Goal: Task Accomplishment & Management: Use online tool/utility

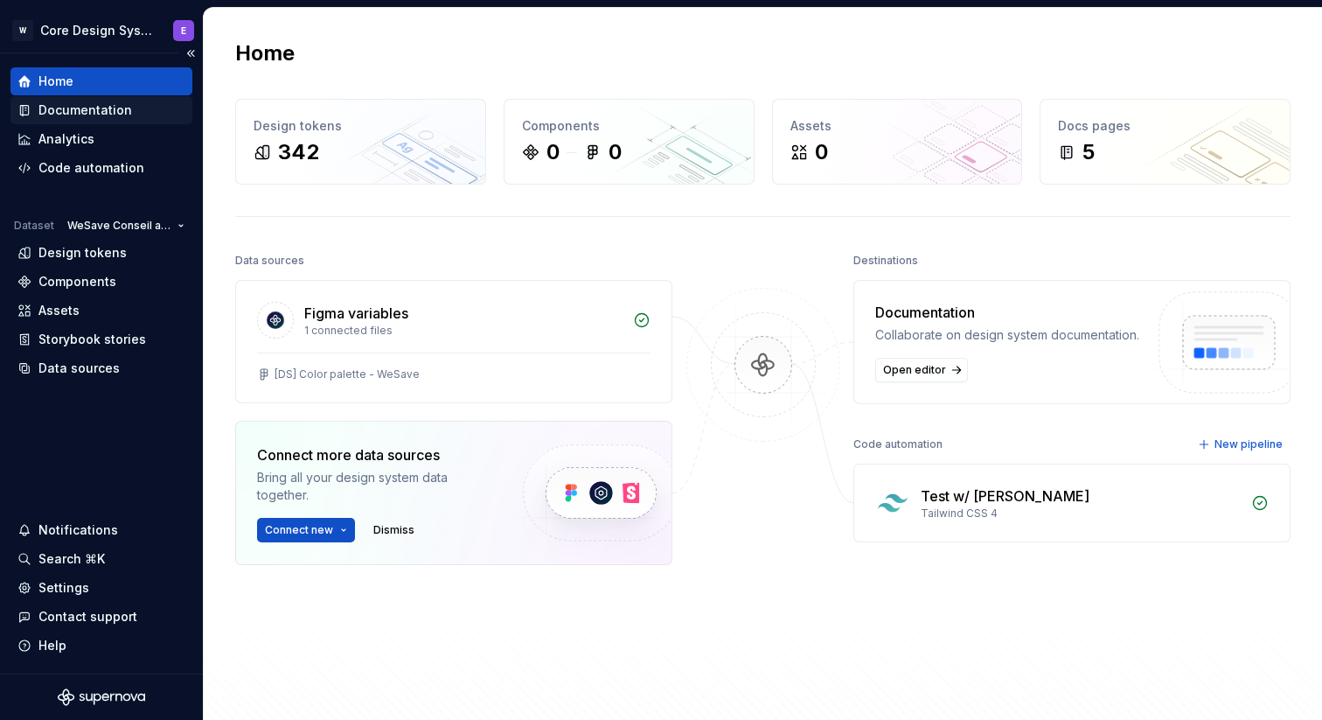
click at [100, 98] on div "Documentation" at bounding box center [101, 110] width 182 height 28
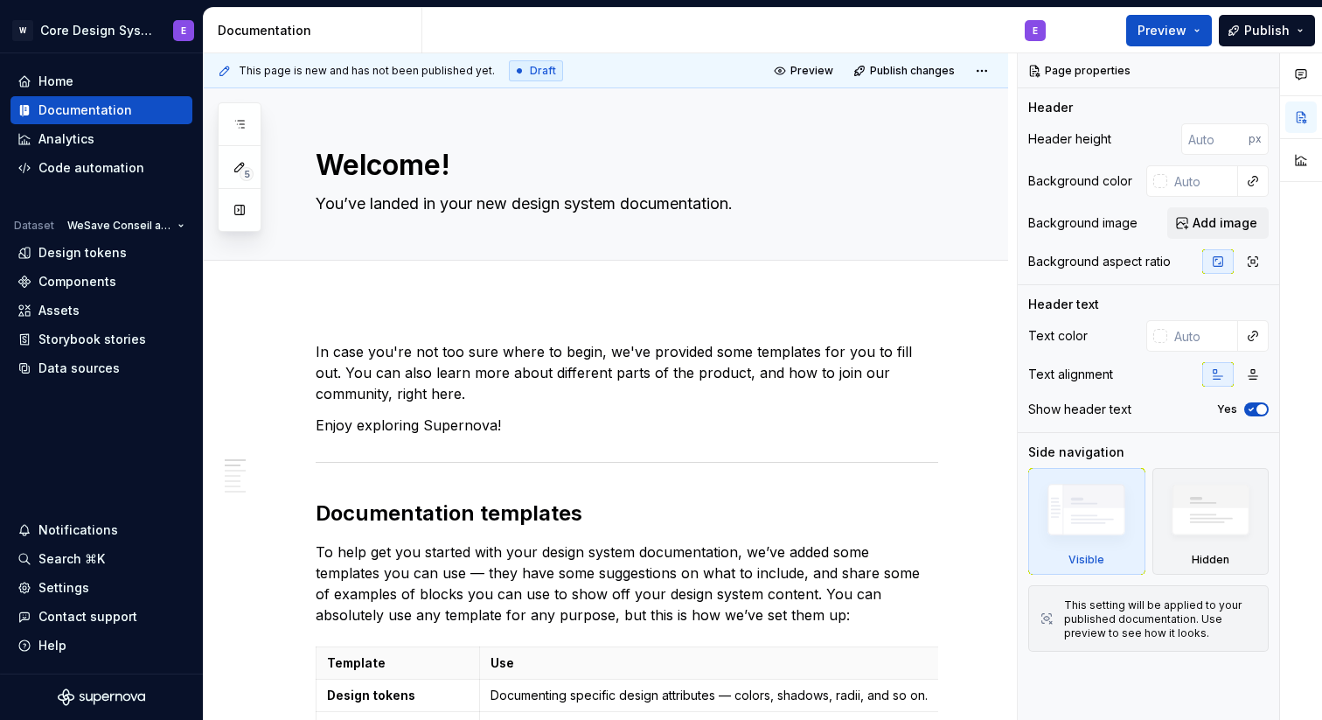
type textarea "*"
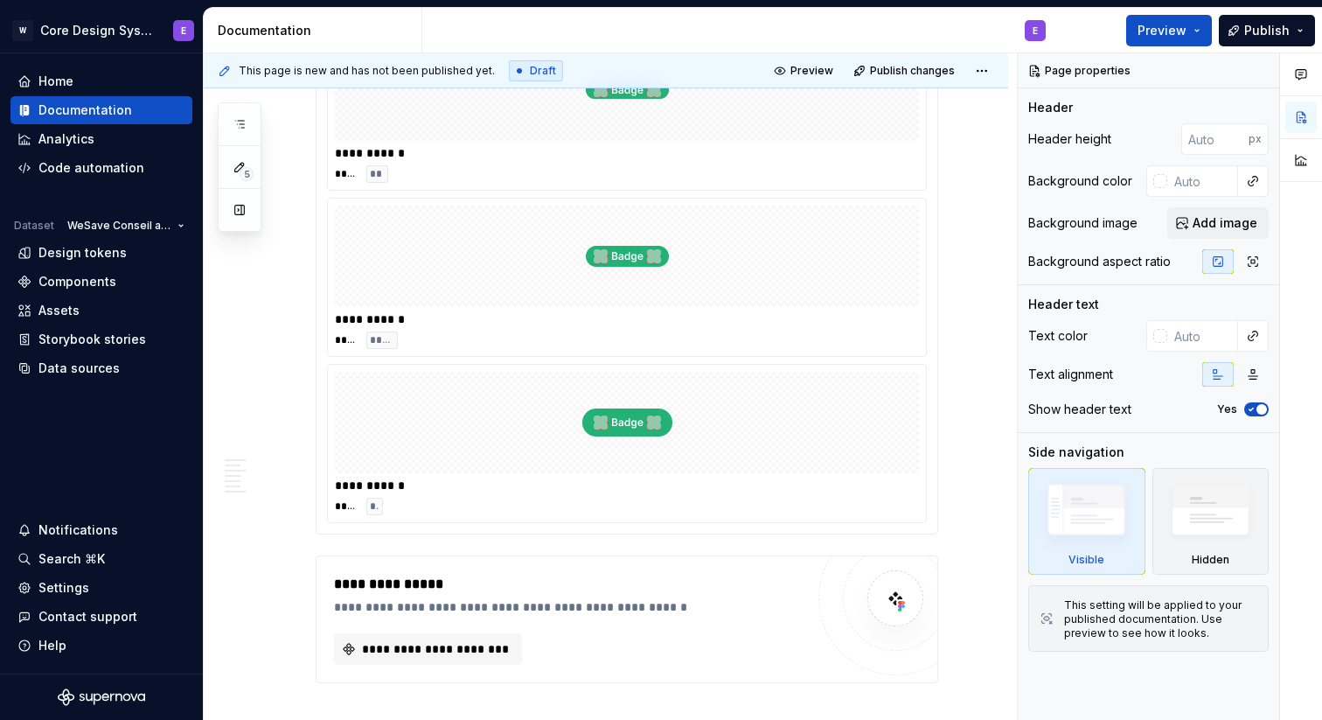
scroll to position [2182, 0]
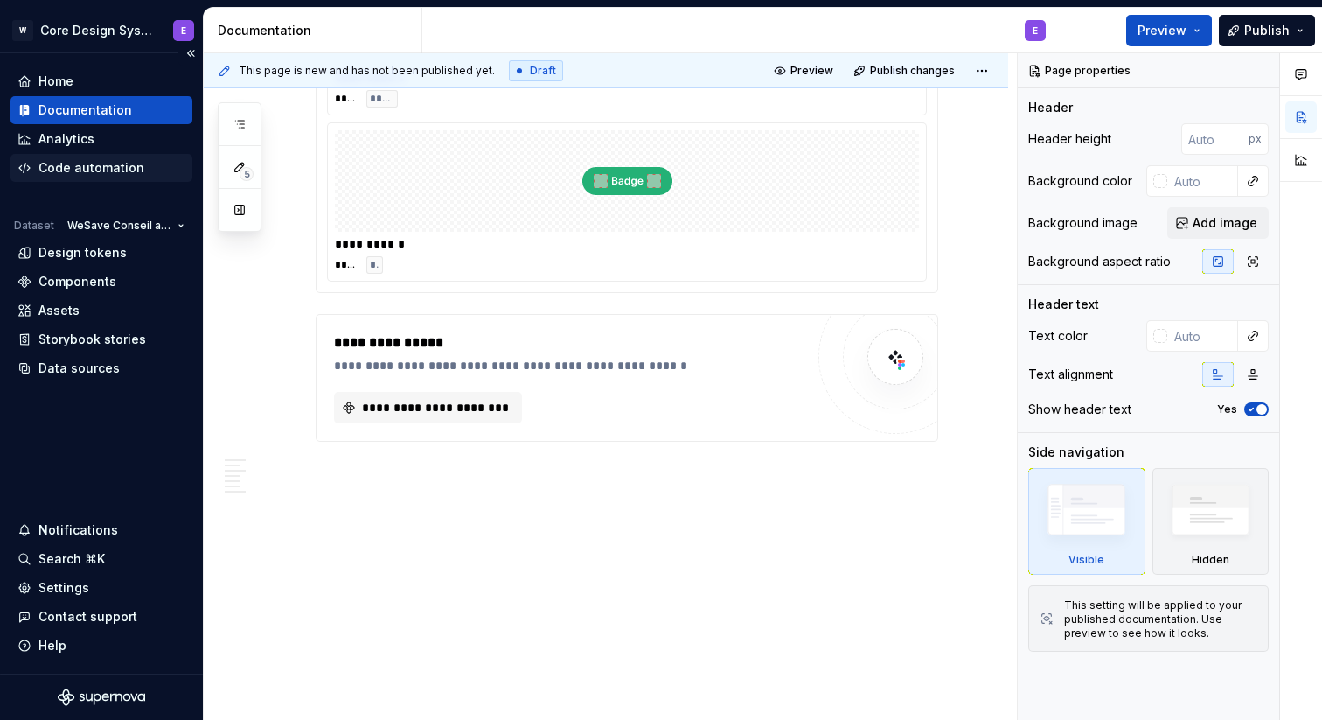
click at [128, 165] on div "Code automation" at bounding box center [91, 167] width 106 height 17
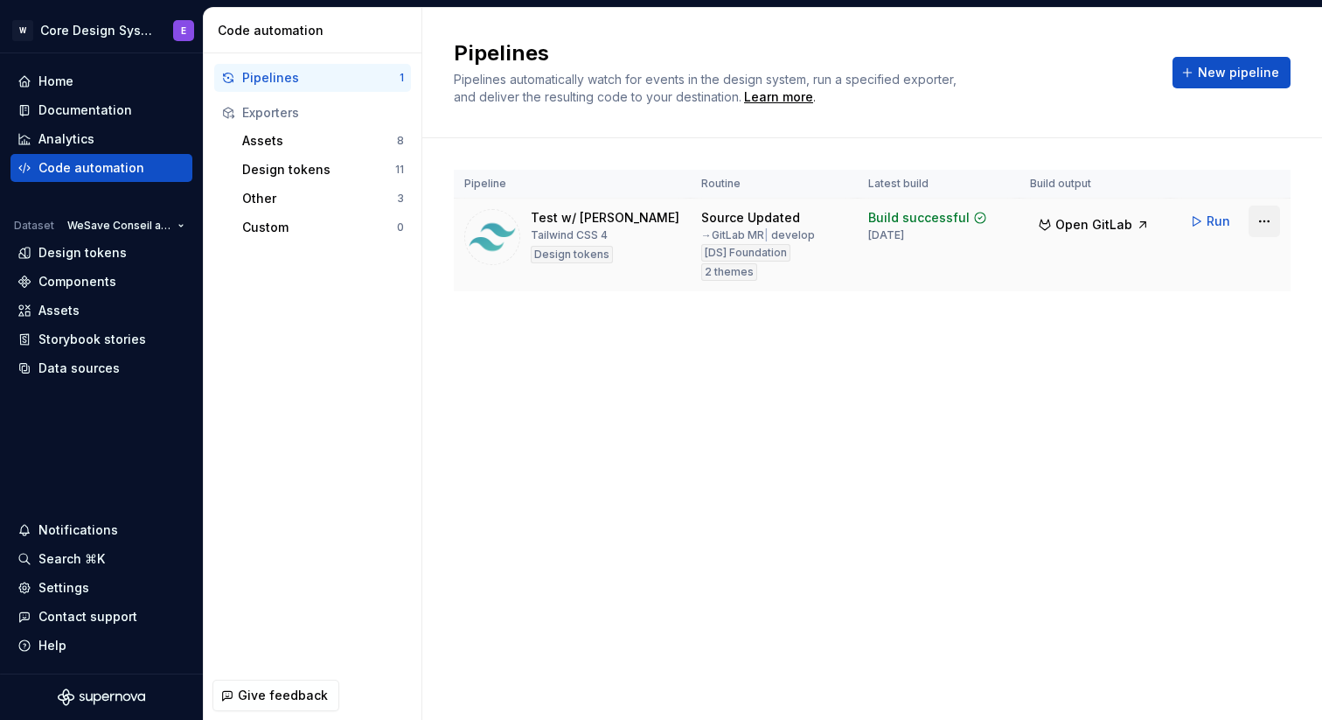
click at [1264, 227] on html "W Core Design System E Home Documentation Analytics Code automation Dataset WeS…" at bounding box center [661, 360] width 1322 height 720
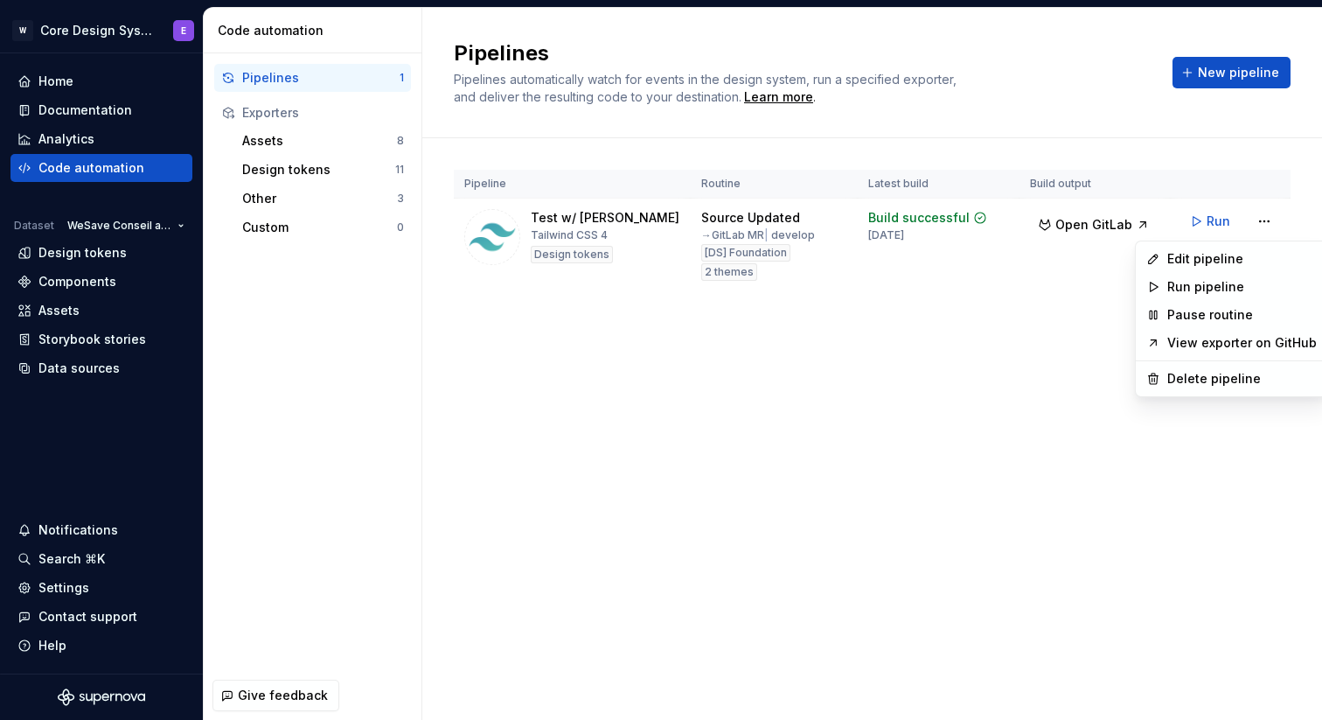
click at [966, 362] on html "W Core Design System E Home Documentation Analytics Code automation Dataset WeS…" at bounding box center [661, 360] width 1322 height 720
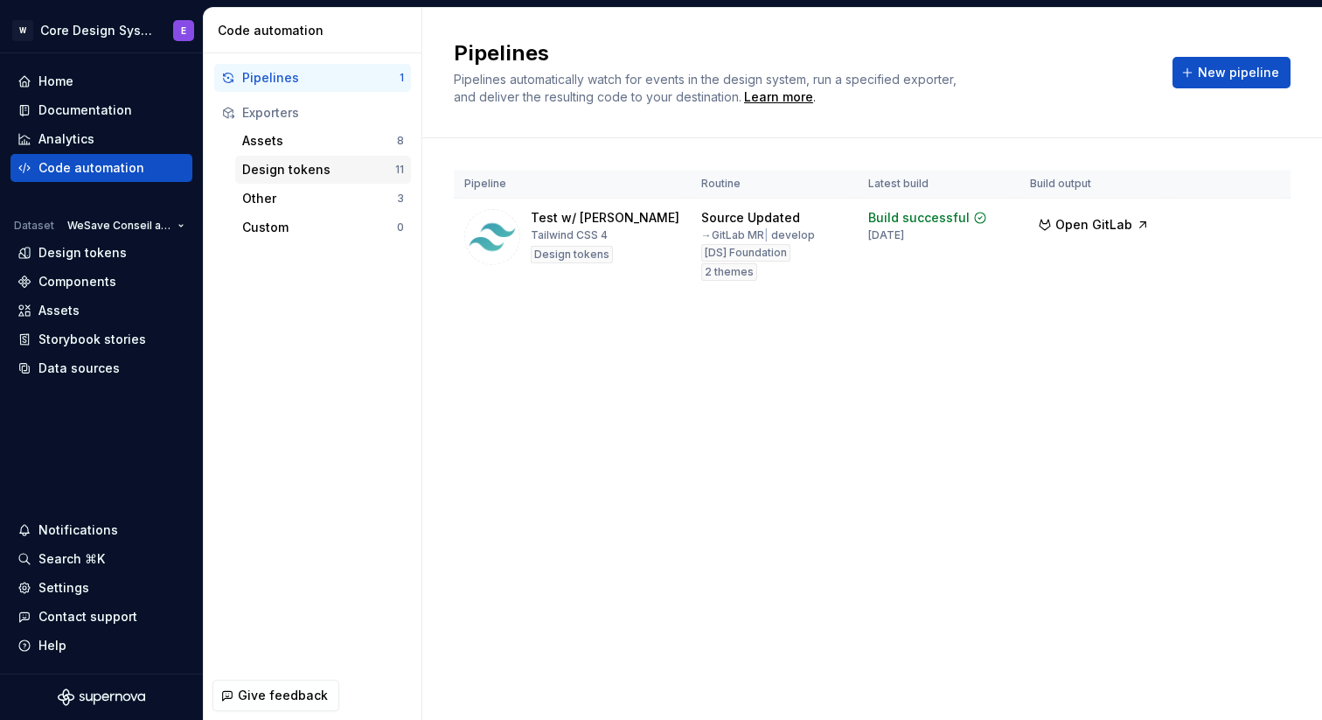
click at [358, 164] on div "Design tokens" at bounding box center [318, 169] width 153 height 17
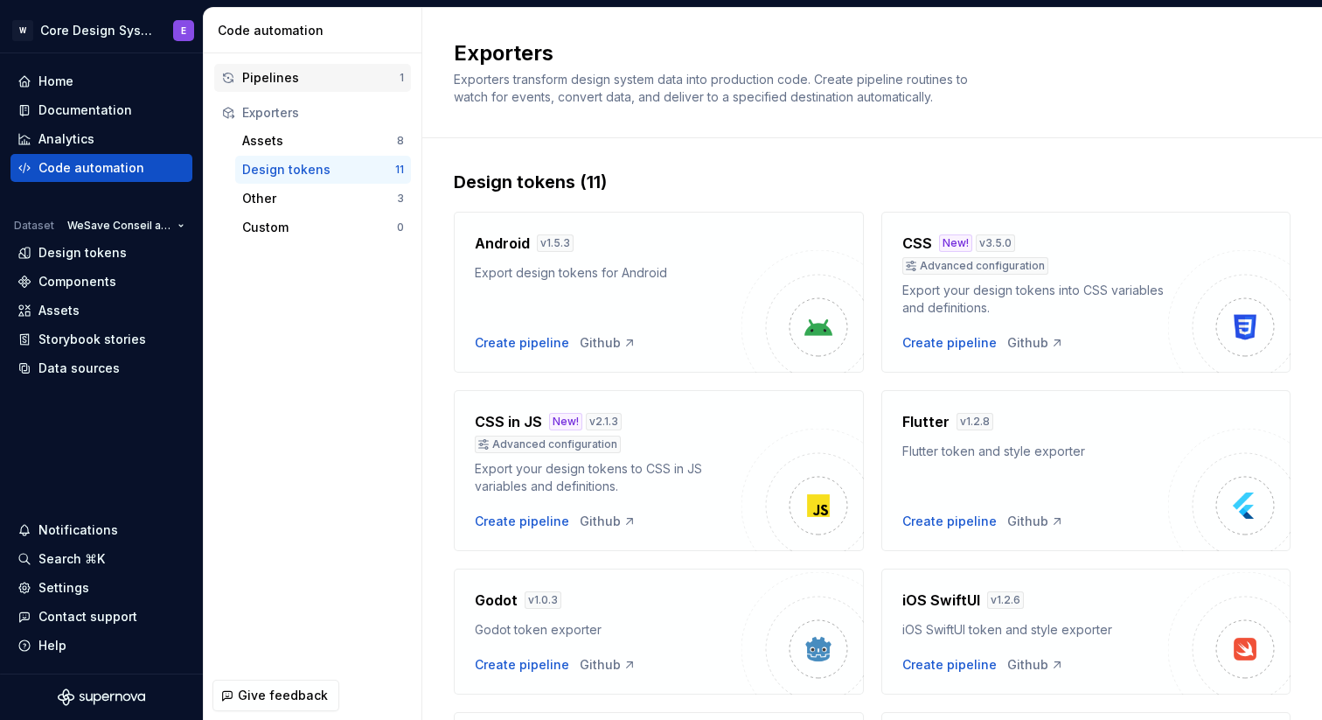
click at [318, 73] on div "Pipelines" at bounding box center [320, 77] width 157 height 17
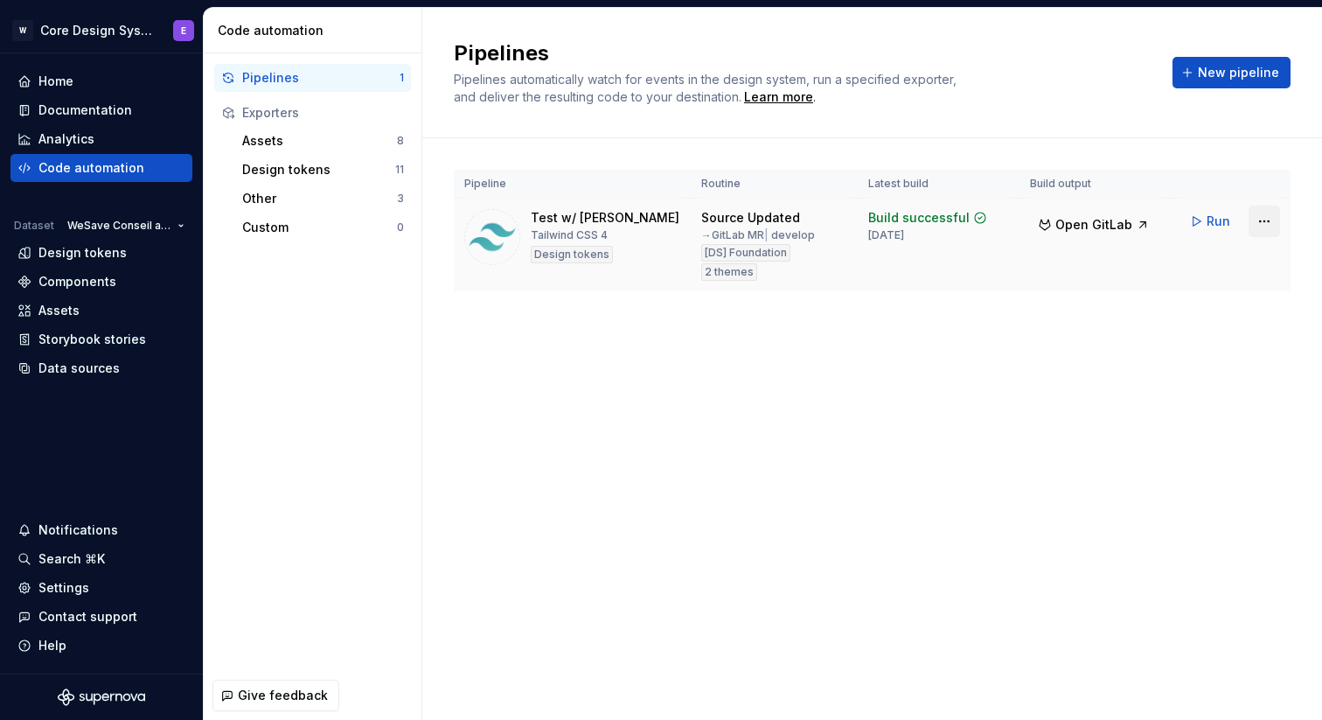
click at [1270, 221] on html "W Core Design System E Home Documentation Analytics Code automation Dataset WeS…" at bounding box center [661, 360] width 1322 height 720
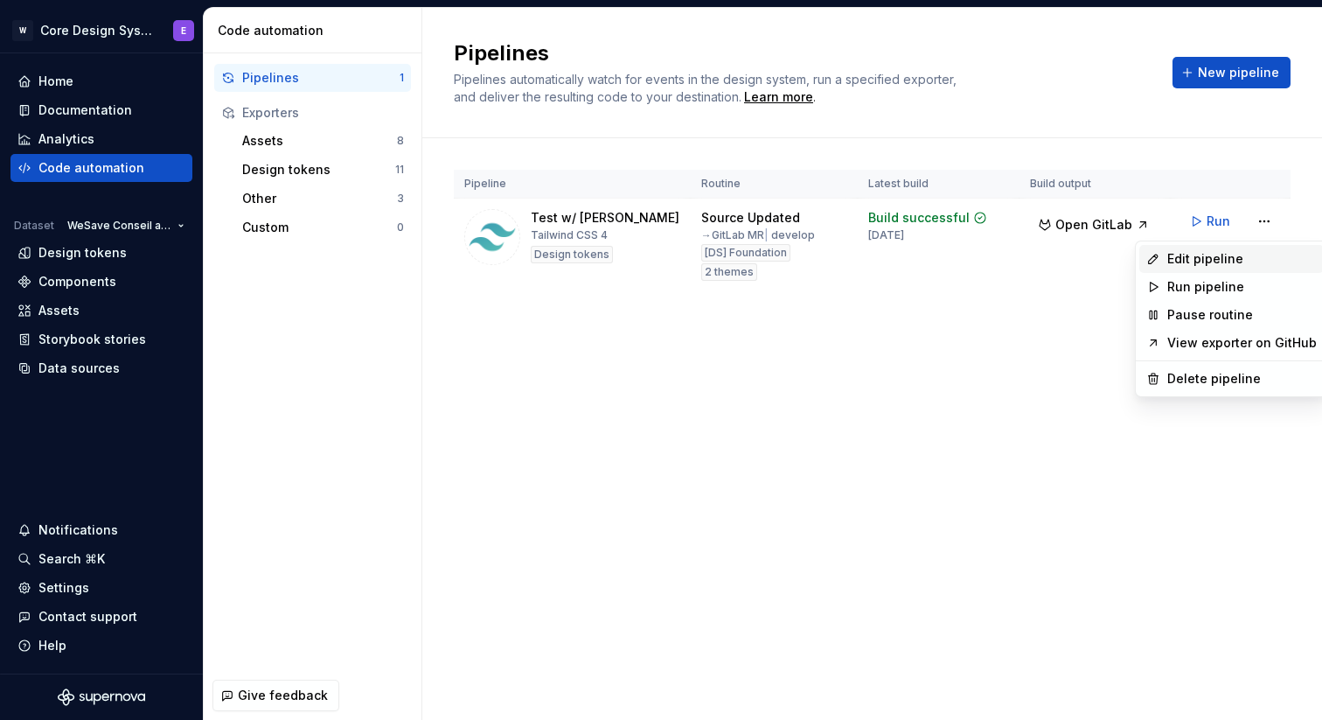
click at [1233, 260] on div "Edit pipeline" at bounding box center [1243, 258] width 150 height 17
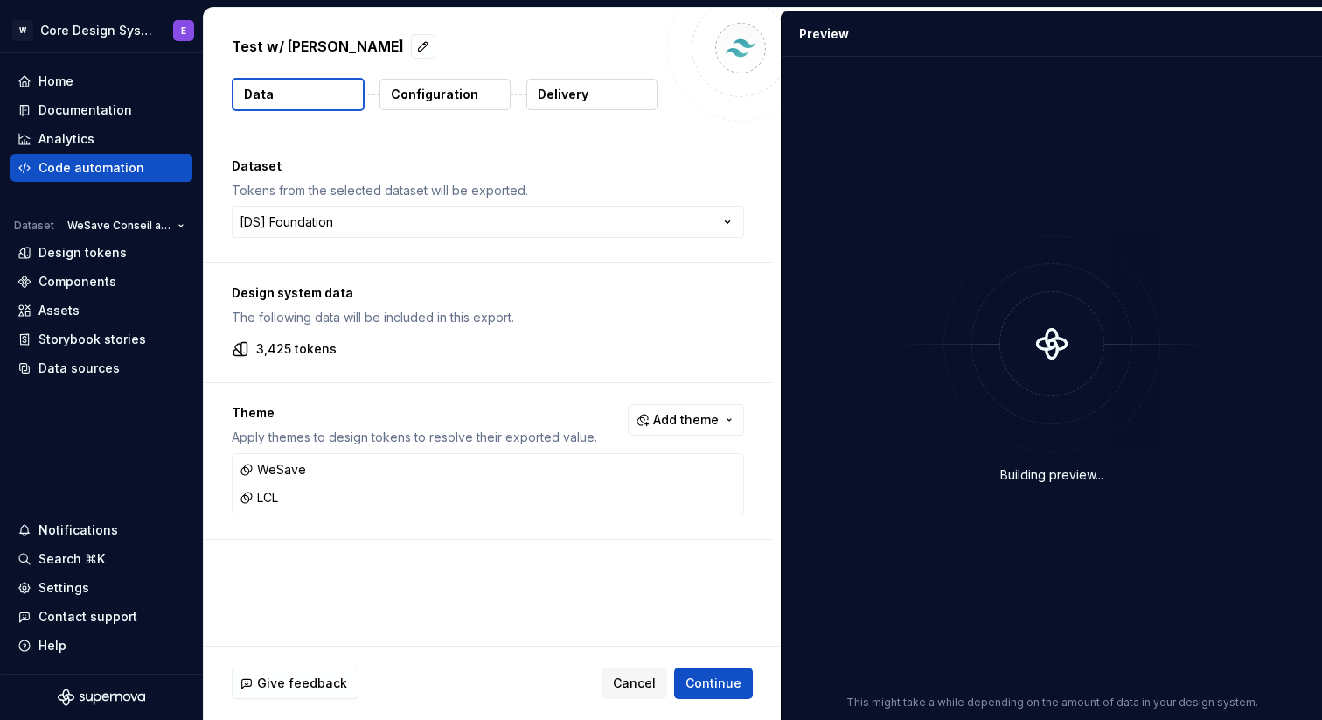
click at [450, 102] on p "Configuration" at bounding box center [434, 94] width 87 height 17
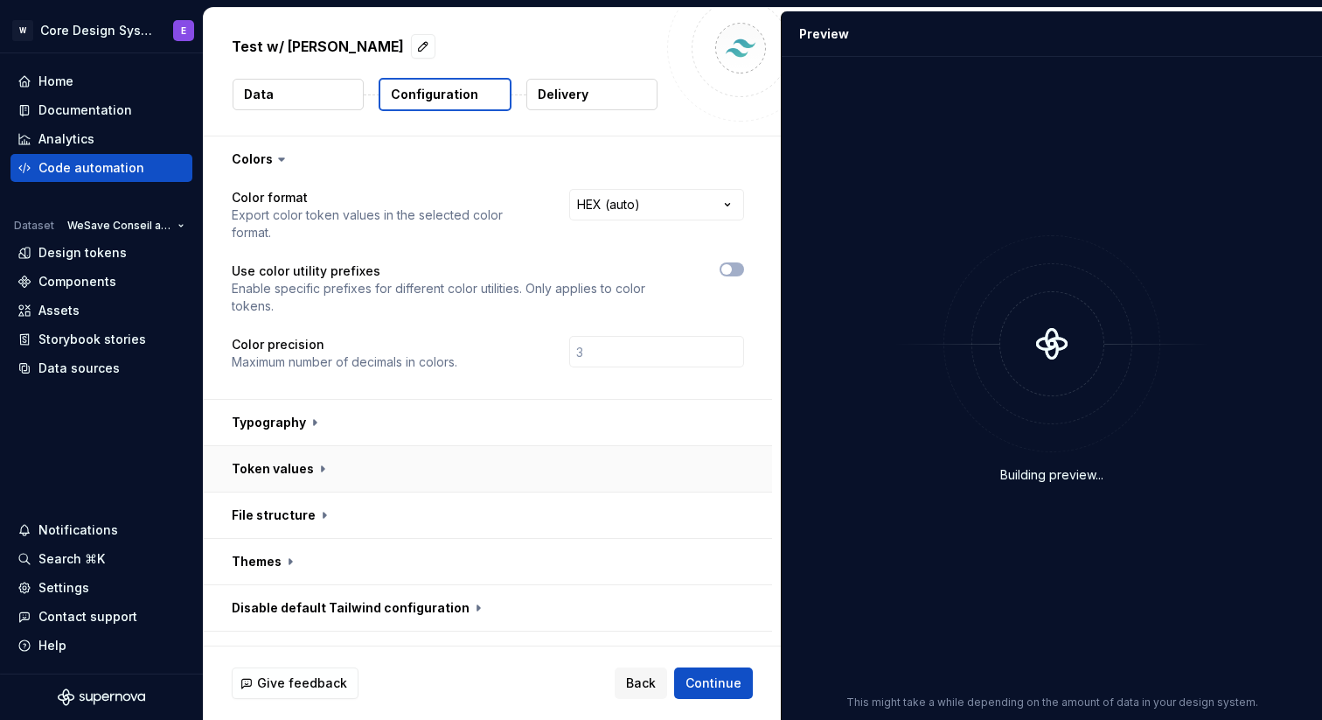
click at [450, 446] on button "button" at bounding box center [488, 468] width 568 height 45
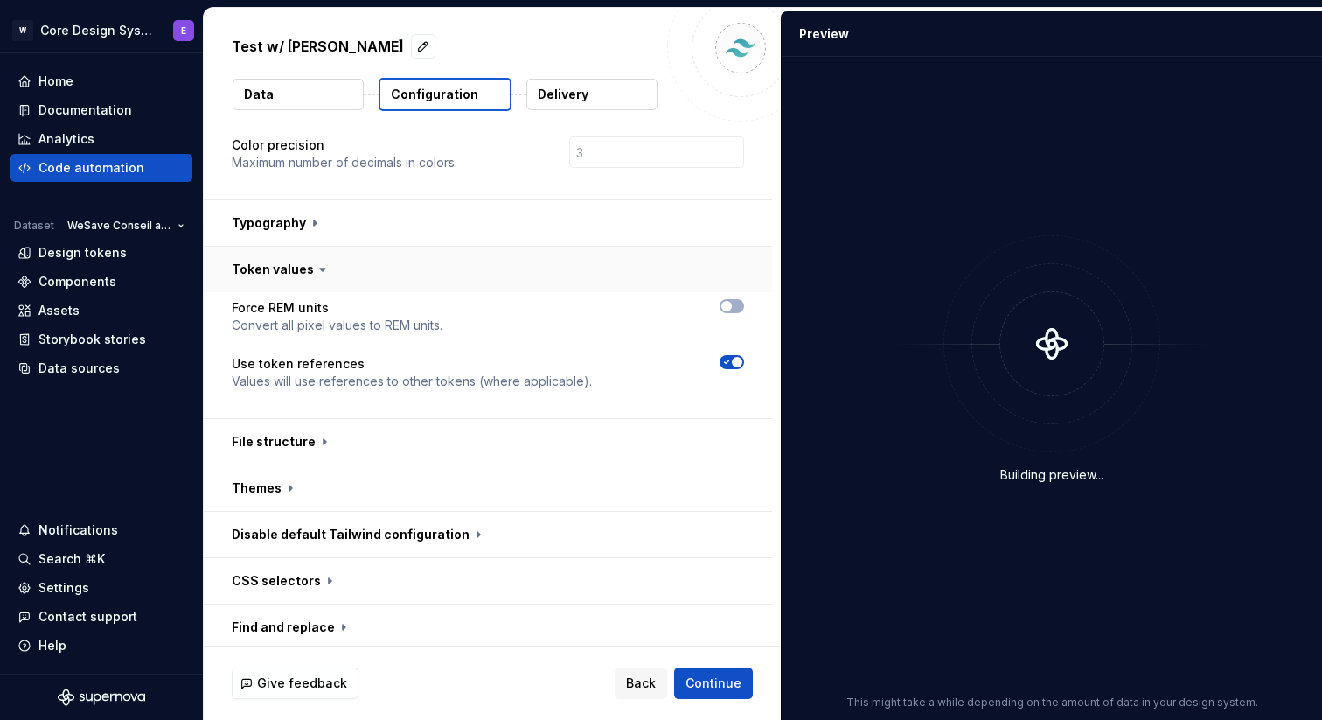
scroll to position [262, 0]
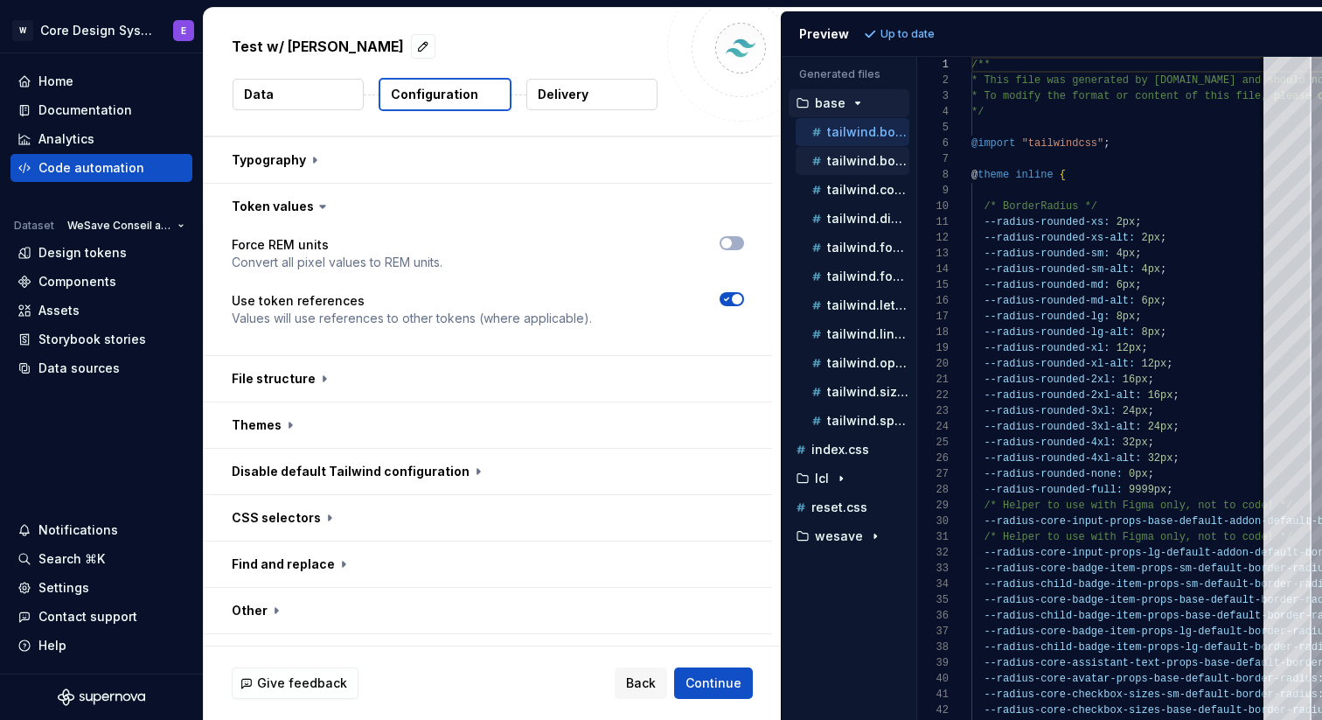
click at [864, 158] on p "tailwind.border-width.css" at bounding box center [868, 161] width 82 height 14
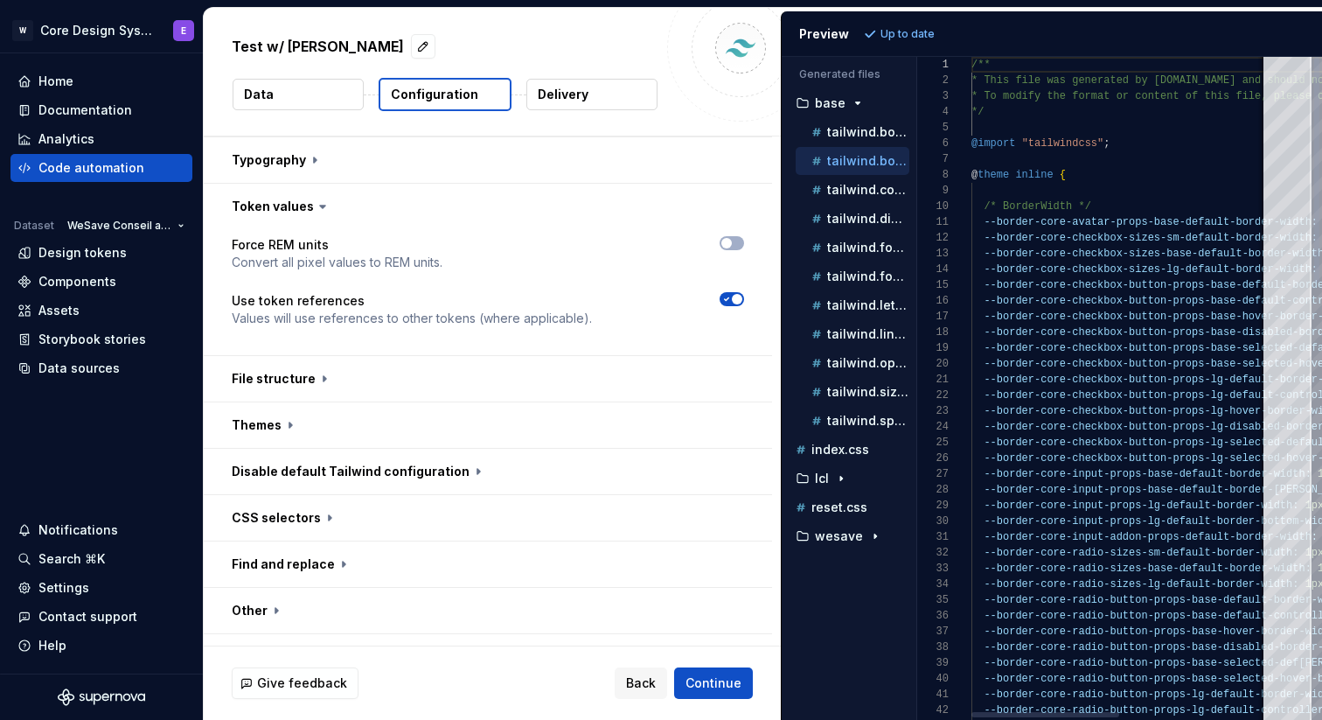
scroll to position [157, 0]
click at [864, 185] on p "tailwind.color.css" at bounding box center [868, 190] width 82 height 14
type textarea "**********"
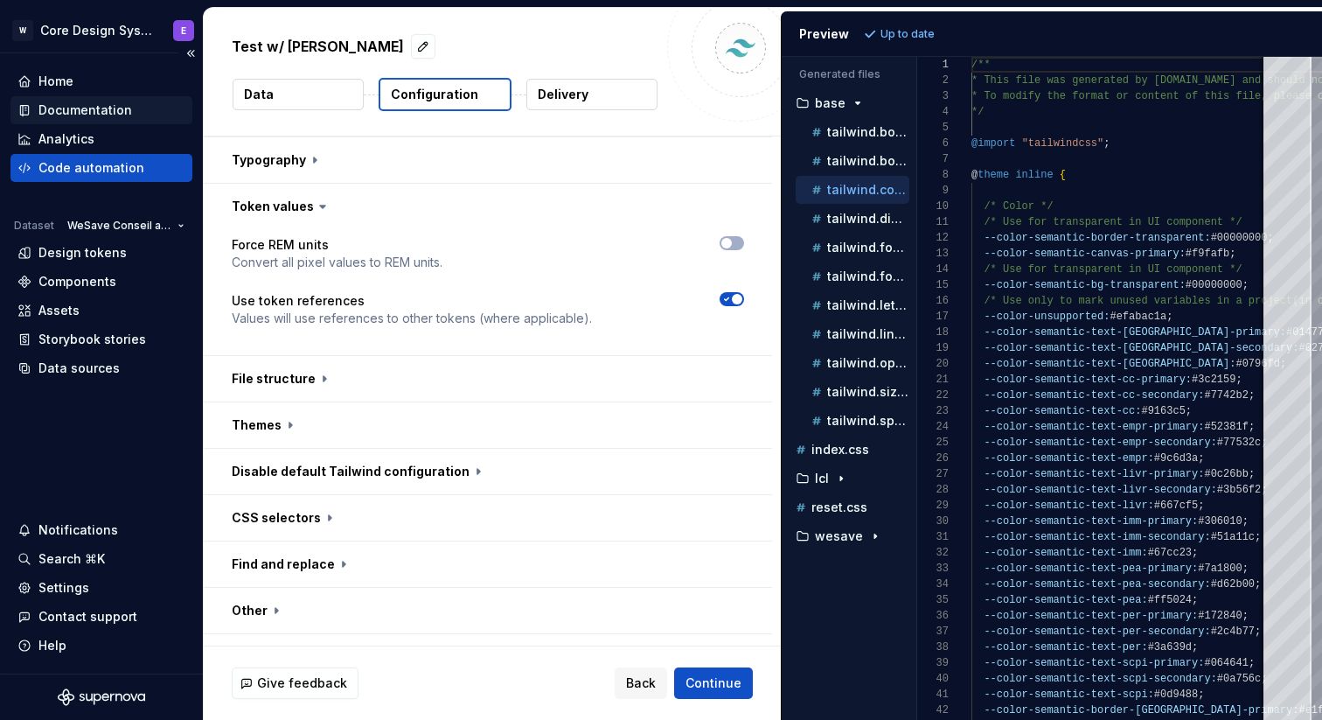
click at [101, 107] on div "Documentation" at bounding box center [85, 109] width 94 height 17
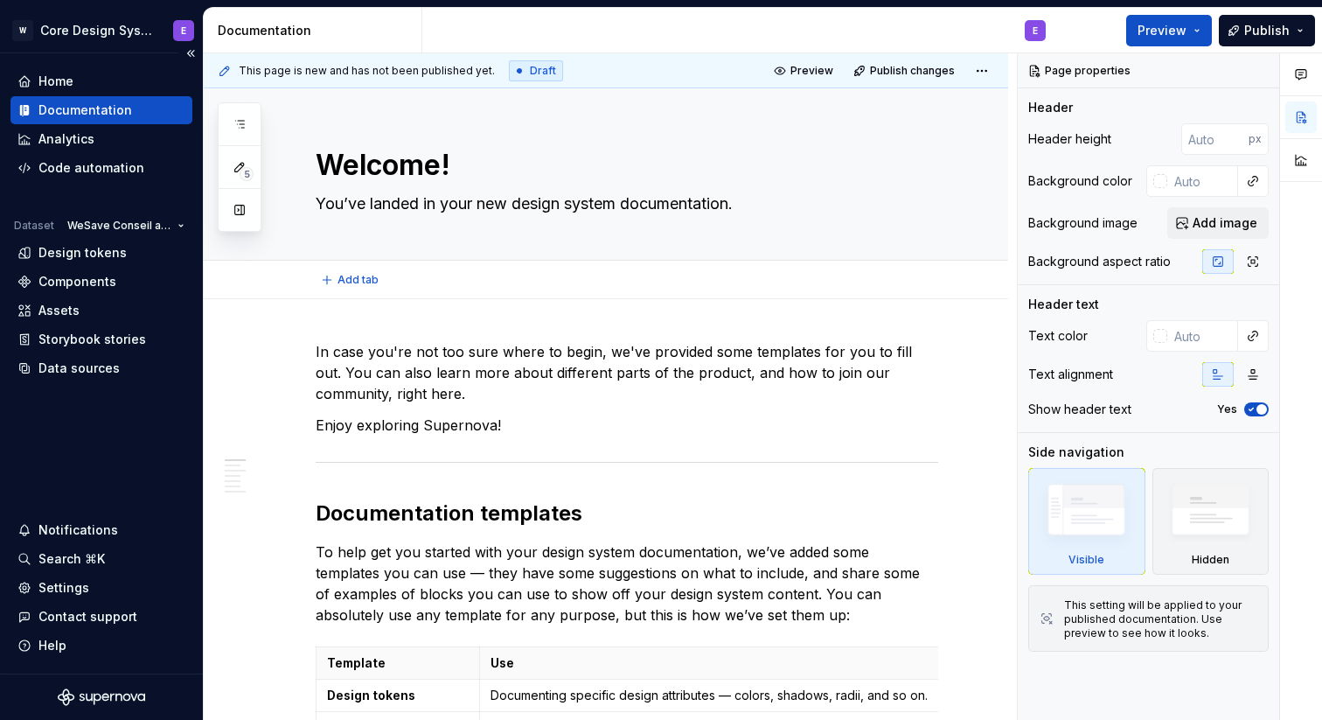
type textarea "*"
click at [111, 175] on div "Code automation" at bounding box center [91, 167] width 106 height 17
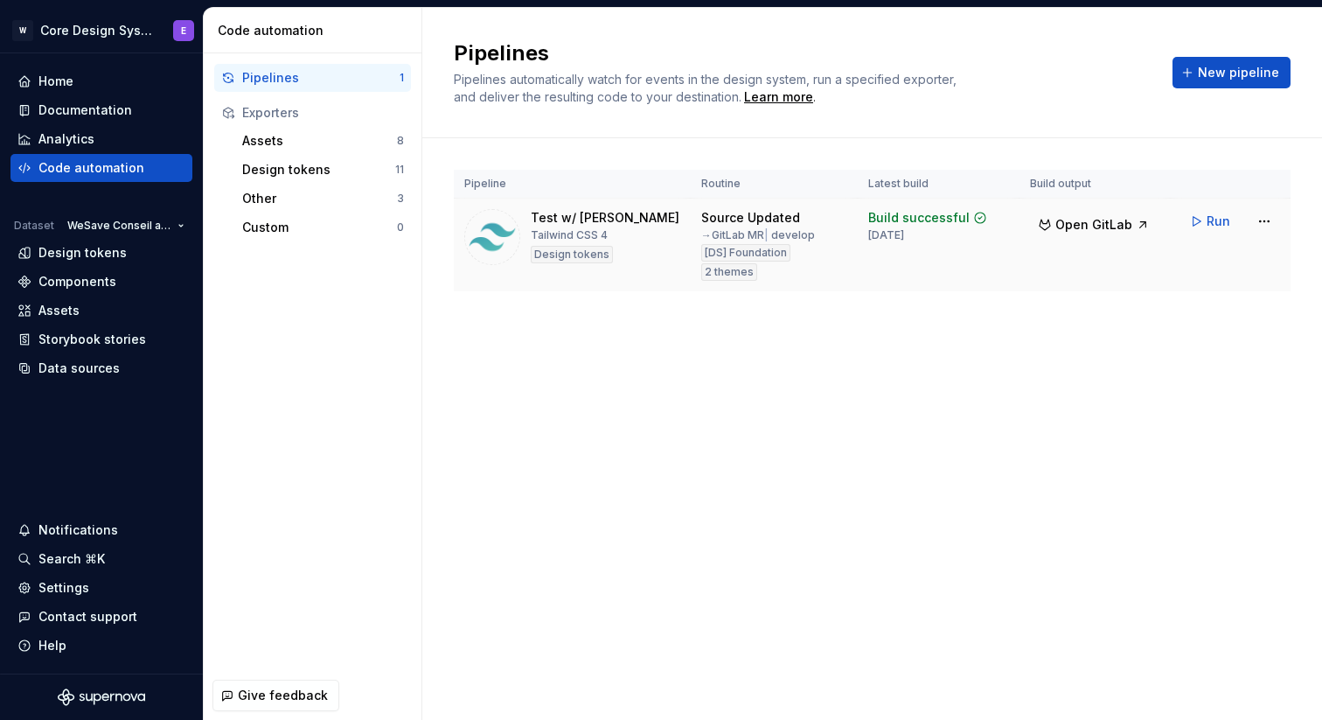
click at [643, 234] on div "Test w/ [PERSON_NAME] CSS 4 Design tokens" at bounding box center [572, 237] width 216 height 56
click at [1263, 224] on html "W Core Design System E Home Documentation Analytics Code automation Dataset WeS…" at bounding box center [661, 360] width 1322 height 720
click at [902, 375] on html "W Core Design System E Home Documentation Analytics Code automation Dataset WeS…" at bounding box center [661, 360] width 1322 height 720
click at [1132, 227] on button "Open GitLab" at bounding box center [1094, 224] width 128 height 31
